Goal: Information Seeking & Learning: Learn about a topic

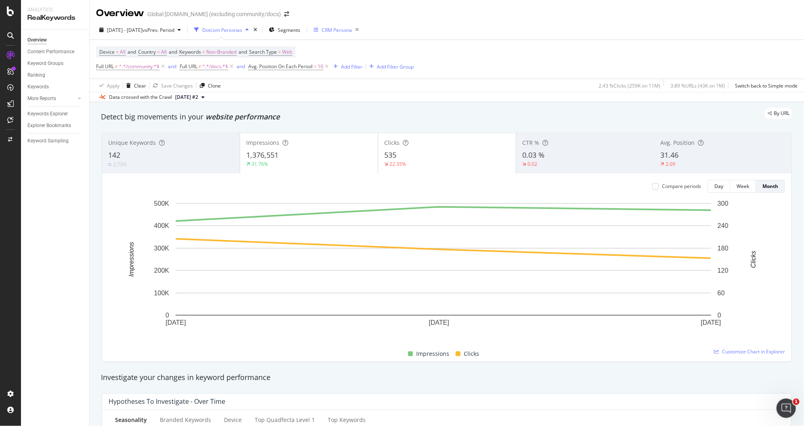
click at [347, 28] on div "CRM Persona" at bounding box center [337, 30] width 30 height 7
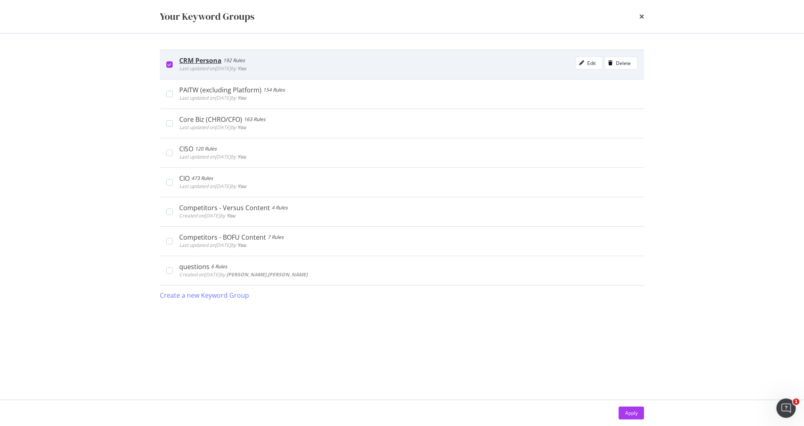
click at [172, 64] on div "modal" at bounding box center [169, 64] width 6 height 6
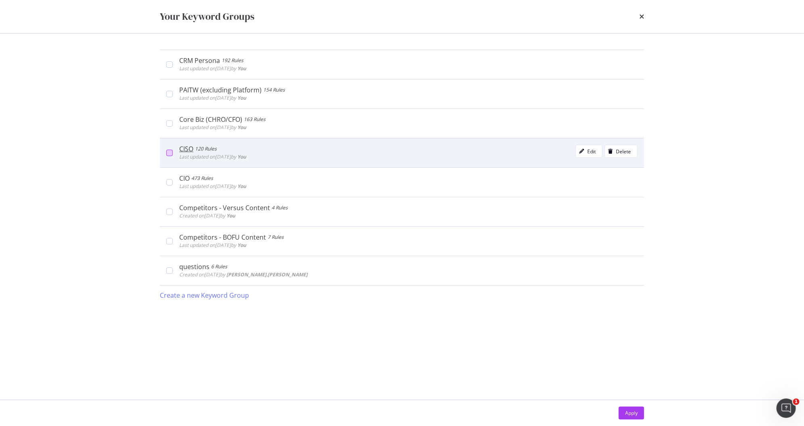
click at [168, 150] on div "modal" at bounding box center [169, 153] width 6 height 6
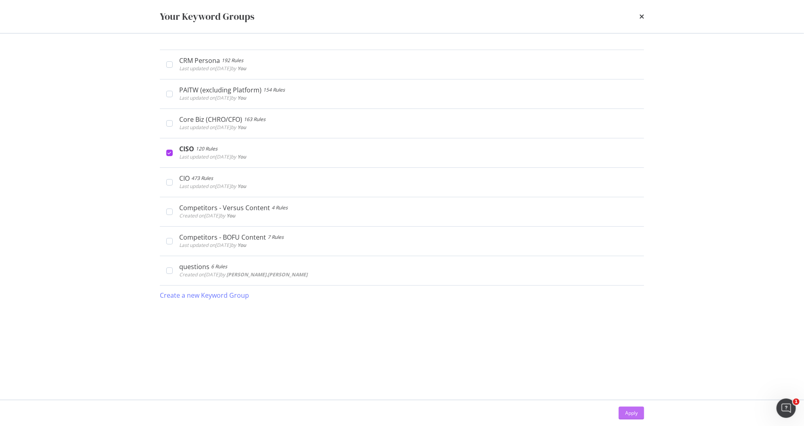
click at [632, 412] on div "Apply" at bounding box center [631, 413] width 13 height 7
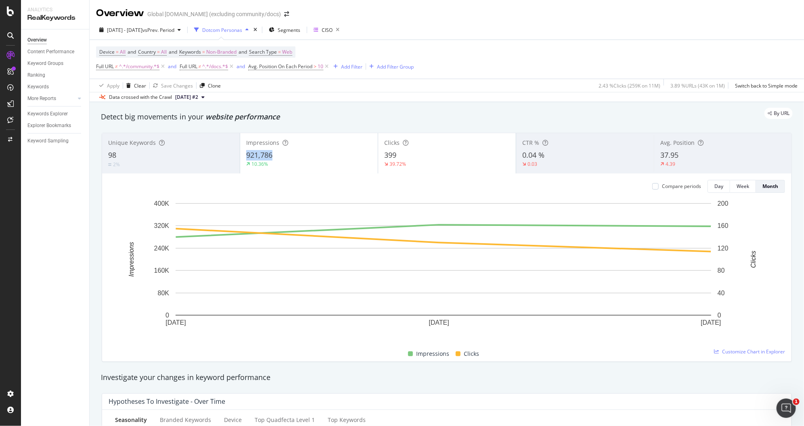
copy span "921,786"
drag, startPoint x: 274, startPoint y: 156, endPoint x: 245, endPoint y: 155, distance: 28.7
click at [246, 155] on div "921,786" at bounding box center [309, 155] width 126 height 10
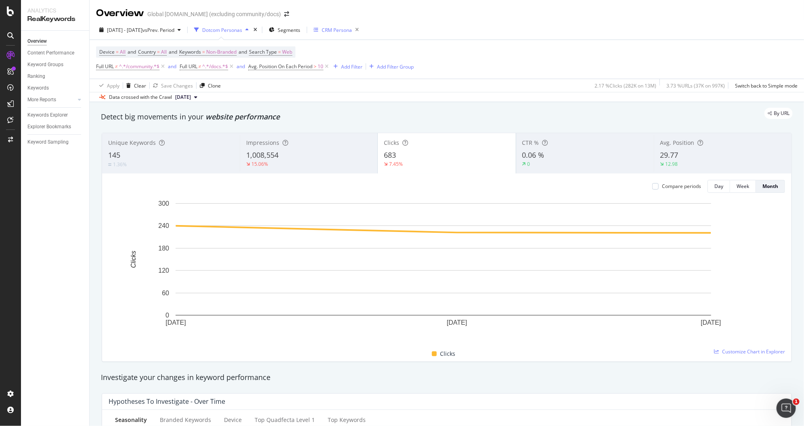
click at [352, 29] on div "CRM Persona" at bounding box center [337, 30] width 30 height 7
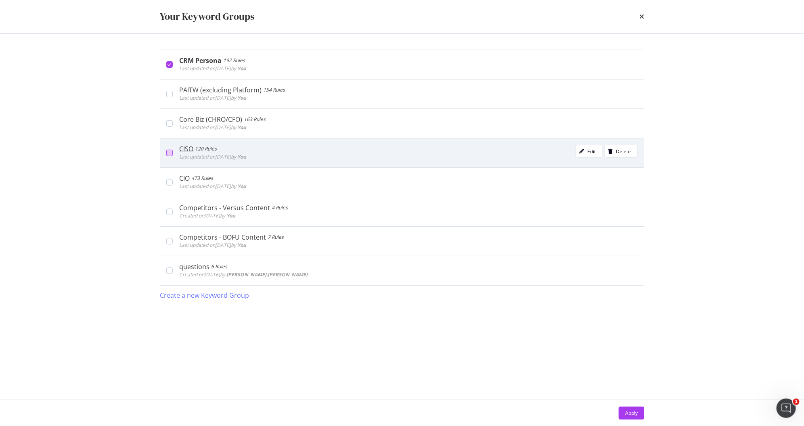
click at [166, 153] on div "modal" at bounding box center [169, 153] width 6 height 6
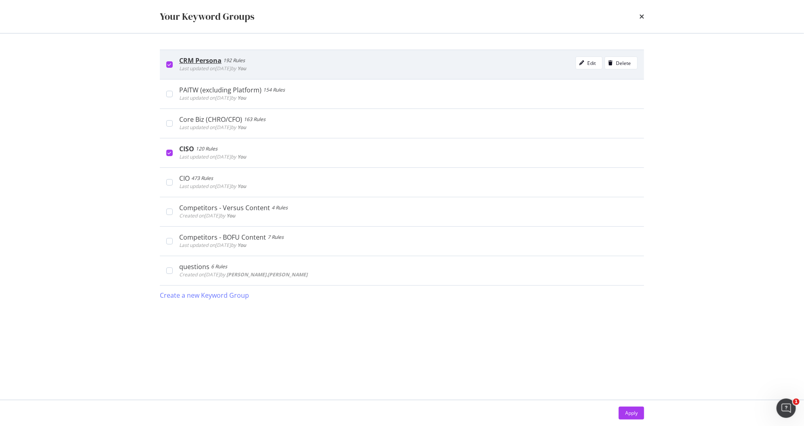
click at [174, 64] on div "CRM Persona 192 Rules Last updated on 2025 Aug 21st by You Edit Delete" at bounding box center [405, 65] width 465 height 16
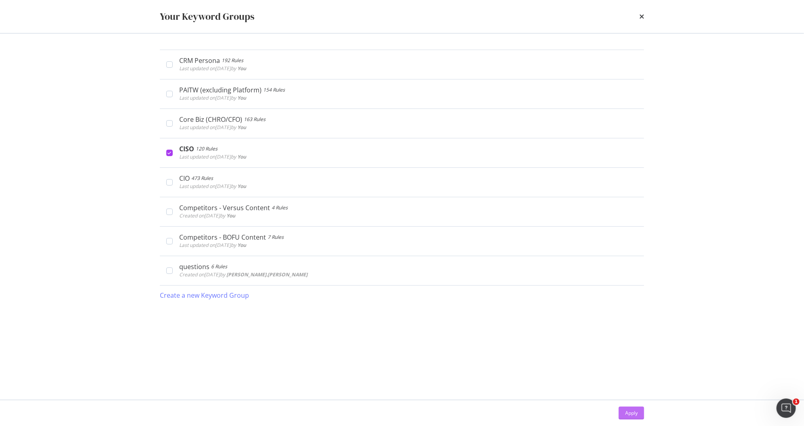
click at [631, 413] on div "Apply" at bounding box center [631, 413] width 13 height 7
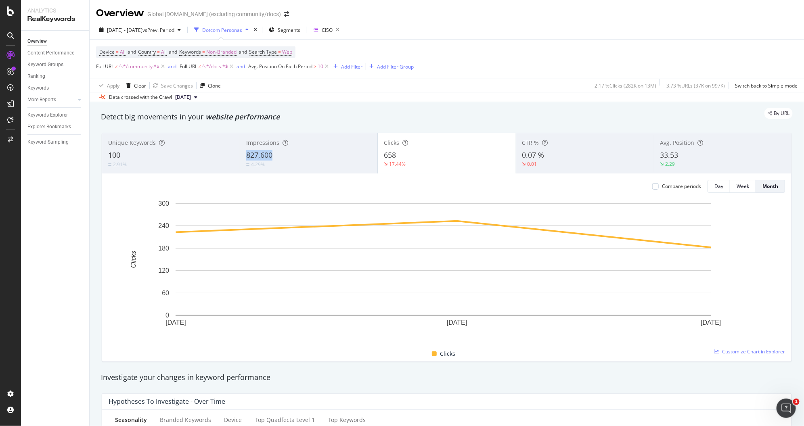
copy span "827,600"
drag, startPoint x: 274, startPoint y: 156, endPoint x: 244, endPoint y: 156, distance: 29.9
click at [244, 156] on div "Impressions 827,600 4.29%" at bounding box center [309, 153] width 138 height 36
